Goal: Information Seeking & Learning: Learn about a topic

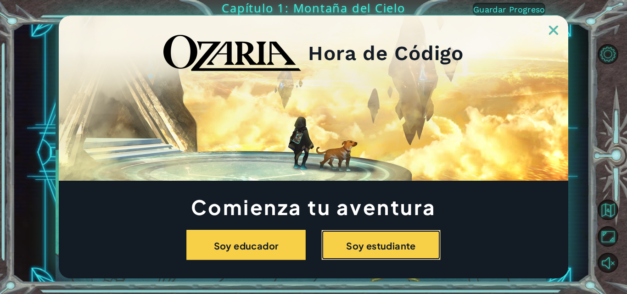
click button "Soy estudiante" at bounding box center [380, 245] width 119 height 30
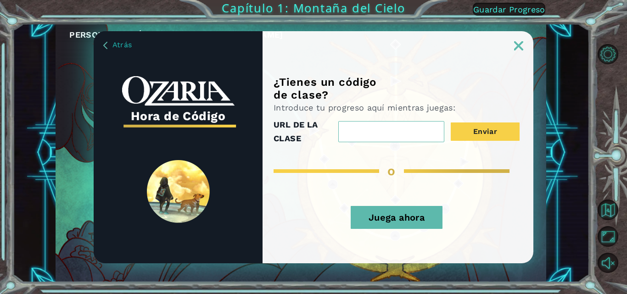
click at [351, 206] on button "Juega ahora" at bounding box center [397, 217] width 92 height 23
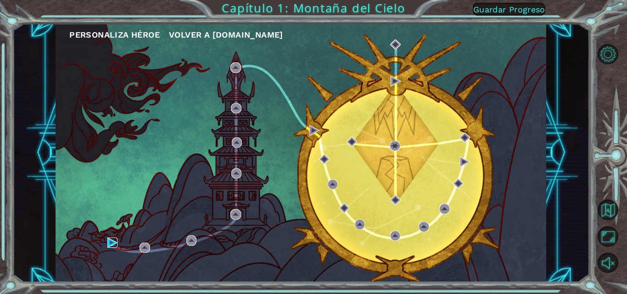
click link at bounding box center [112, 243] width 10 height 10
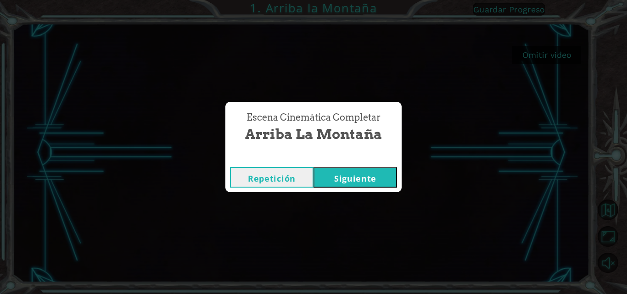
click at [313, 167] on button "Siguiente" at bounding box center [355, 177] width 84 height 21
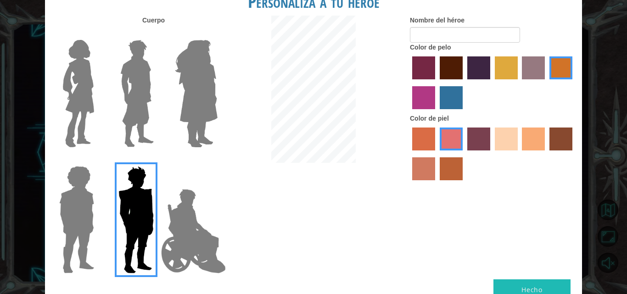
click at [436, 112] on input "color de cabello lachmara" at bounding box center [436, 112] width 0 height 0
click at [574, 83] on input "color de cabello violeta rojo medio" at bounding box center [574, 83] width 0 height 0
click at [546, 83] on input "color de cabello gota dorada" at bounding box center [546, 83] width 0 height 0
click at [519, 83] on input "color de pelo de bazar" at bounding box center [519, 83] width 0 height 0
click at [546, 83] on input "color de cabello gota dorada" at bounding box center [546, 83] width 0 height 0
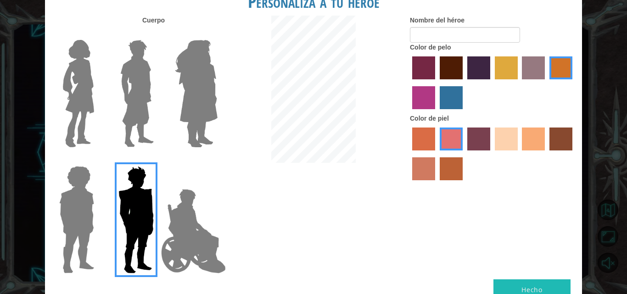
click at [519, 83] on input "color de pelo de bazar" at bounding box center [519, 83] width 0 height 0
click at [491, 83] on input "color de pelo del tulipán" at bounding box center [491, 83] width 0 height 0
click at [464, 83] on input "color de pelo morado intenso" at bounding box center [464, 83] width 0 height 0
click at [436, 83] on input "color de pelo granate" at bounding box center [436, 83] width 0 height 0
click at [409, 83] on input "color de pelo pimentón" at bounding box center [409, 83] width 0 height 0
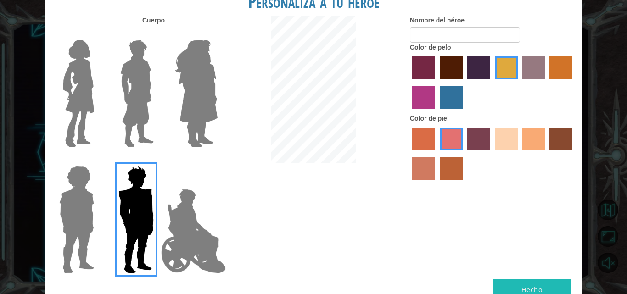
click at [436, 112] on input "color de cabello lachmara" at bounding box center [436, 112] width 0 height 0
click at [574, 83] on input "color de cabello violeta rojo medio" at bounding box center [574, 83] width 0 height 0
click at [546, 83] on input "color de cabello gota dorada" at bounding box center [546, 83] width 0 height 0
click at [519, 83] on input "color de pelo de bazar" at bounding box center [519, 83] width 0 height 0
click at [491, 83] on input "color de pelo del tulipán" at bounding box center [491, 83] width 0 height 0
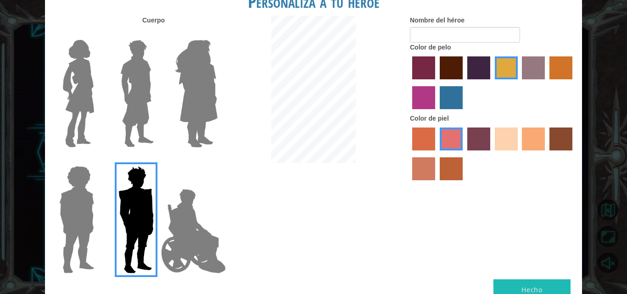
click at [464, 83] on input "color de pelo morado intenso" at bounding box center [464, 83] width 0 height 0
click at [436, 83] on input "color de pelo granate" at bounding box center [436, 83] width 0 height 0
click at [409, 83] on input "color de pelo pimentón" at bounding box center [409, 83] width 0 height 0
click at [436, 112] on input "color de cabello lachmara" at bounding box center [436, 112] width 0 height 0
click at [574, 83] on input "color de cabello violeta rojo medio" at bounding box center [574, 83] width 0 height 0
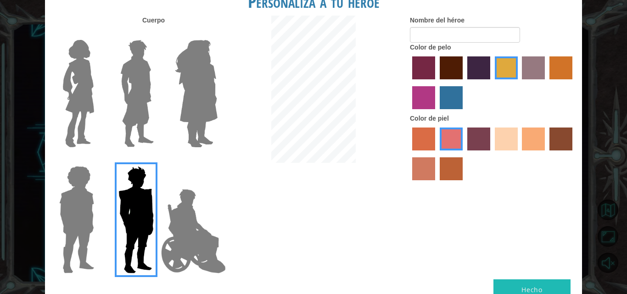
click at [546, 83] on input "color de cabello gota dorada" at bounding box center [546, 83] width 0 height 0
click at [519, 83] on input "color de pelo de bazar" at bounding box center [519, 83] width 0 height 0
click at [491, 83] on input "color de pelo del tulipán" at bounding box center [491, 83] width 0 height 0
click at [464, 83] on input "color de pelo morado intenso" at bounding box center [464, 83] width 0 height 0
click at [436, 83] on input "color de pelo granate" at bounding box center [436, 83] width 0 height 0
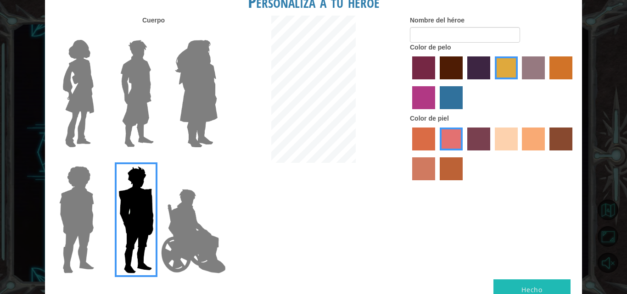
click at [409, 83] on input "color de pelo pimentón" at bounding box center [409, 83] width 0 height 0
click at [436, 112] on input "color de cabello lachmara" at bounding box center [436, 112] width 0 height 0
click at [574, 83] on input "color de cabello violeta rojo medio" at bounding box center [574, 83] width 0 height 0
click at [546, 83] on input "color de cabello gota dorada" at bounding box center [546, 83] width 0 height 0
click at [519, 83] on input "color de pelo de bazar" at bounding box center [519, 83] width 0 height 0
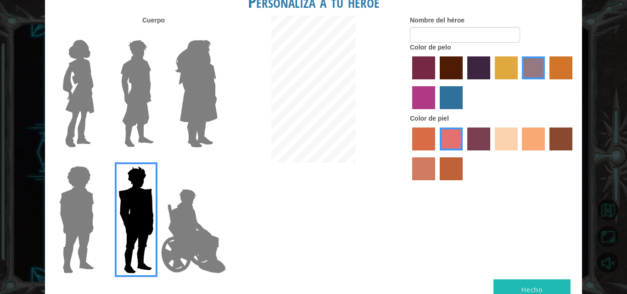
click at [491, 83] on input "color de pelo del tulipán" at bounding box center [491, 83] width 0 height 0
click at [464, 83] on input "color de pelo morado intenso" at bounding box center [464, 83] width 0 height 0
click at [436, 83] on input "color de pelo granate" at bounding box center [436, 83] width 0 height 0
click at [409, 83] on input "color de pelo pimentón" at bounding box center [409, 83] width 0 height 0
click at [157, 160] on input "Granate héroe" at bounding box center [157, 160] width 0 height 0
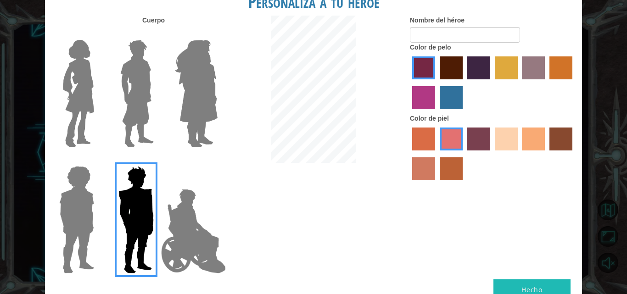
click at [98, 160] on input "Héroe Steven" at bounding box center [98, 160] width 0 height 0
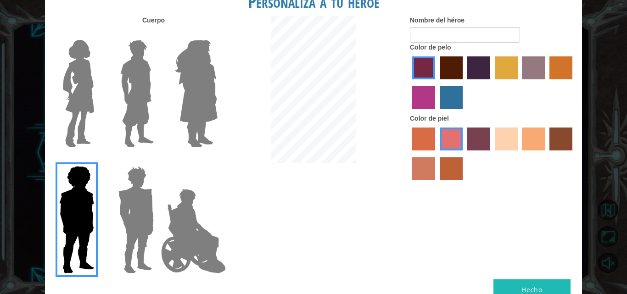
click at [217, 34] on input "Amatista heroica" at bounding box center [217, 34] width 0 height 0
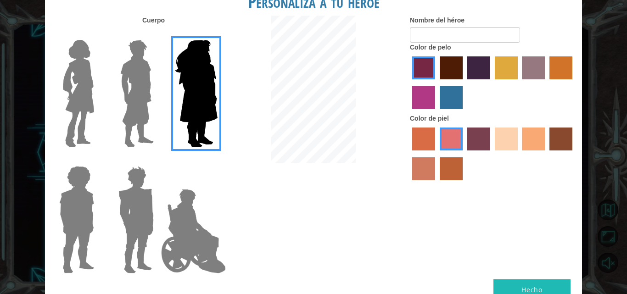
click at [157, 34] on input "El héroe Lars" at bounding box center [157, 34] width 0 height 0
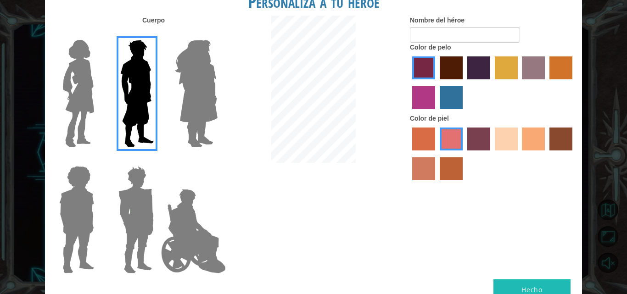
click at [98, 34] on input "Héroe Connie" at bounding box center [98, 34] width 0 height 0
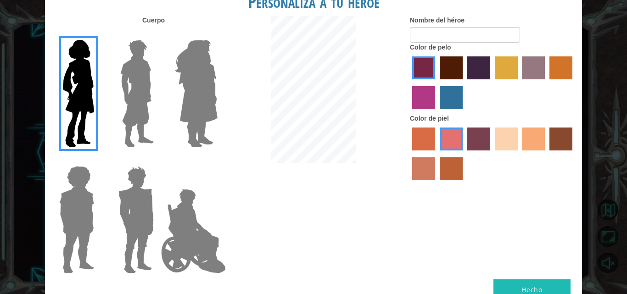
click at [157, 34] on input "El héroe Lars" at bounding box center [157, 34] width 0 height 0
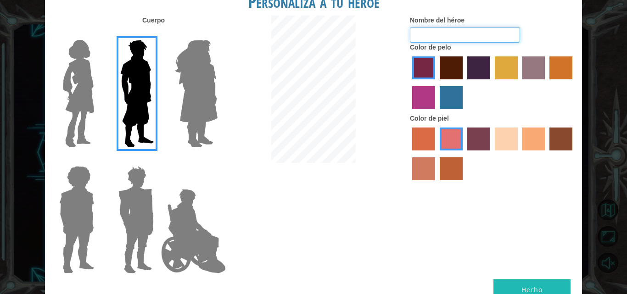
type input "A"
type input "ZAN"
click at [409, 154] on input "color de piel de sorbus" at bounding box center [409, 154] width 0 height 0
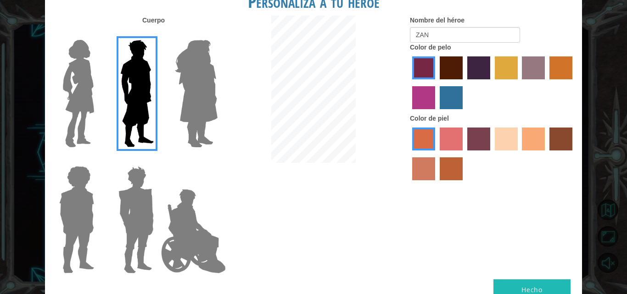
click at [436, 154] on input "color de piel frily" at bounding box center [436, 154] width 0 height 0
click at [464, 154] on input "color de piel tosca" at bounding box center [464, 154] width 0 height 0
click at [491, 154] on input "color de piel de playa de arena" at bounding box center [491, 154] width 0 height 0
click at [519, 154] on input "color de piel de tacao" at bounding box center [519, 154] width 0 height 0
click at [491, 154] on input "color de piel de playa de arena" at bounding box center [491, 154] width 0 height 0
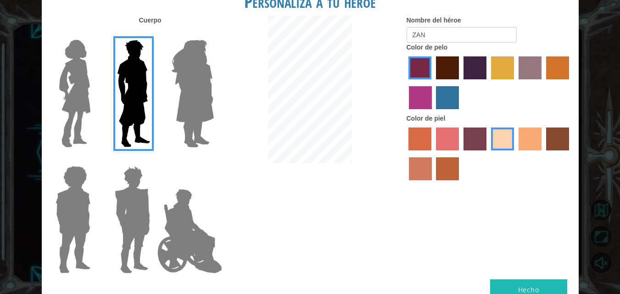
click at [490, 279] on button "Hecho" at bounding box center [528, 289] width 77 height 21
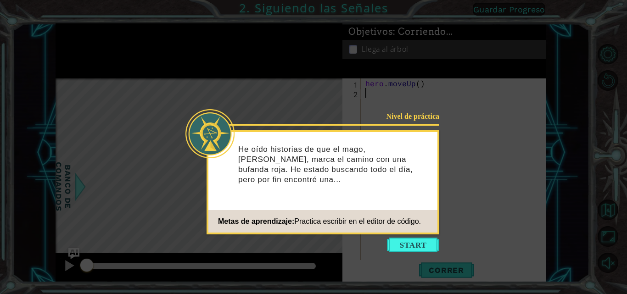
type textarea "hero.mov"
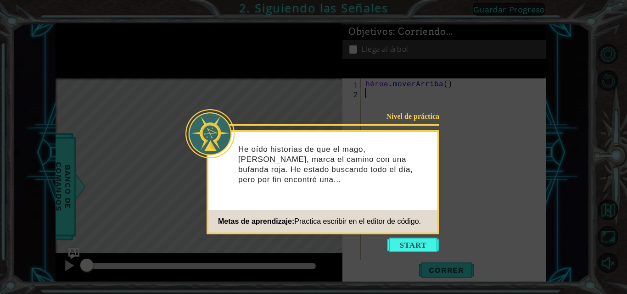
type textarea "hero.moveUp()"
type textarea "H"
